Goal: Information Seeking & Learning: Learn about a topic

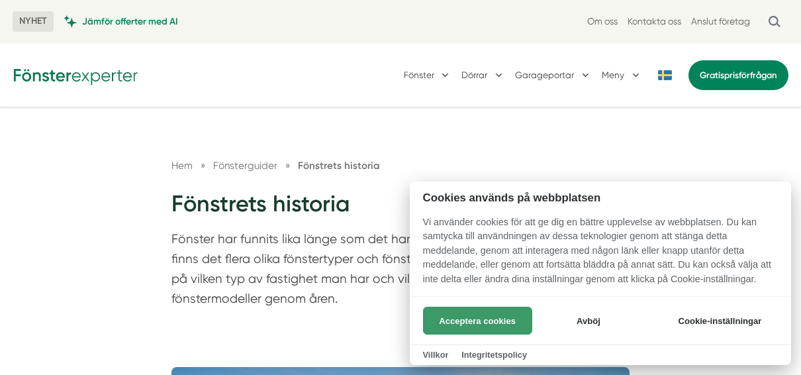
click at [507, 323] on button "Acceptera cookies" at bounding box center [477, 321] width 109 height 28
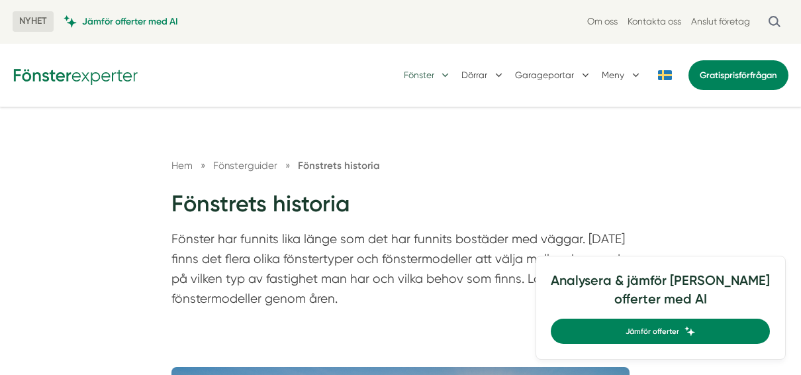
click at [437, 76] on button "Fönster" at bounding box center [428, 74] width 48 height 33
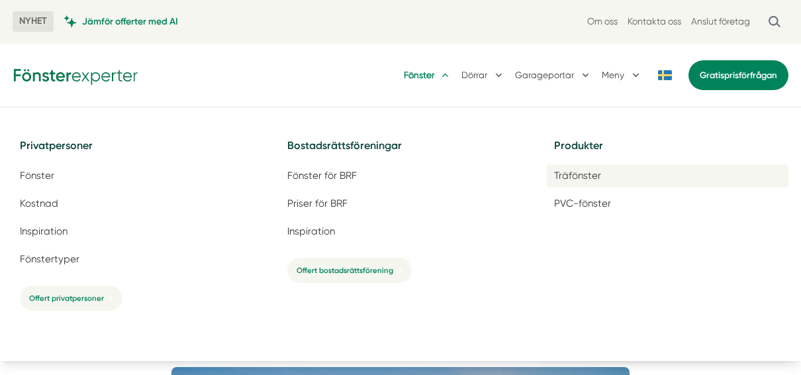
click at [580, 176] on span "Träfönster" at bounding box center [577, 176] width 47 height 13
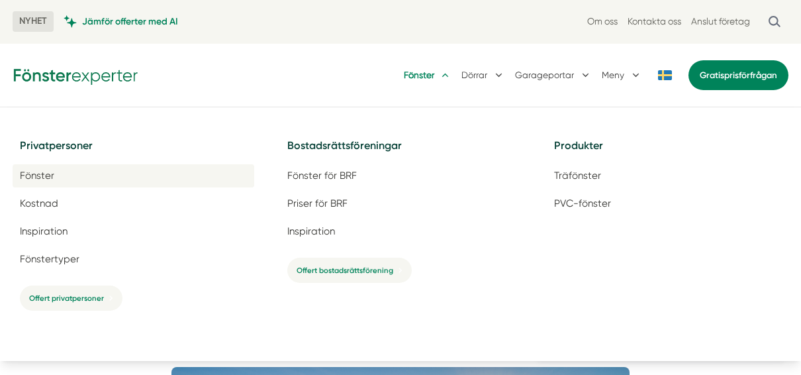
click at [41, 175] on span "Fönster" at bounding box center [37, 176] width 34 height 13
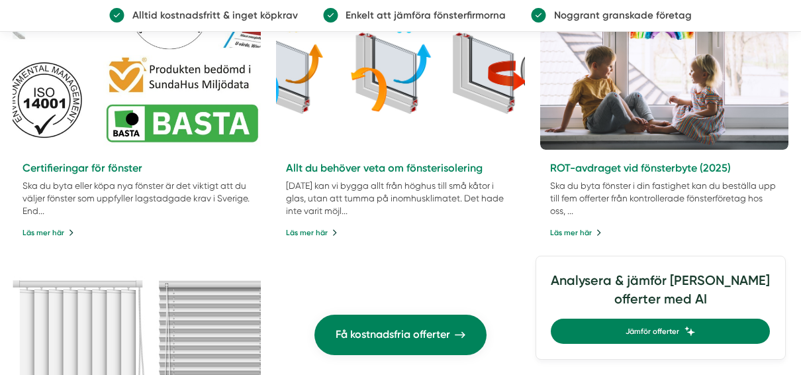
scroll to position [2869, 0]
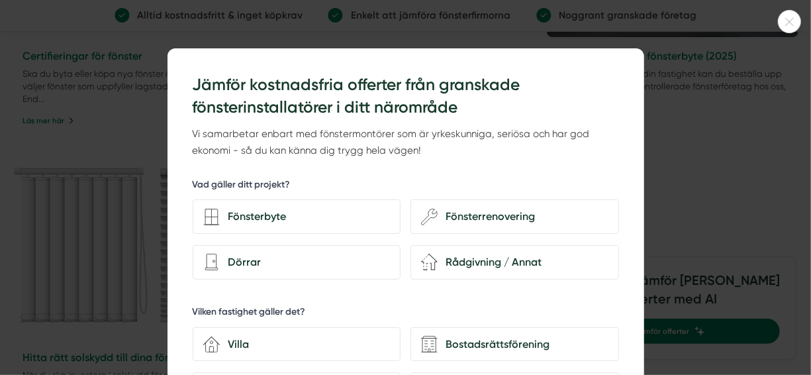
drag, startPoint x: 807, startPoint y: 32, endPoint x: 811, endPoint y: 281, distance: 249.1
click at [691, 199] on div at bounding box center [405, 187] width 811 height 375
